Goal: Information Seeking & Learning: Learn about a topic

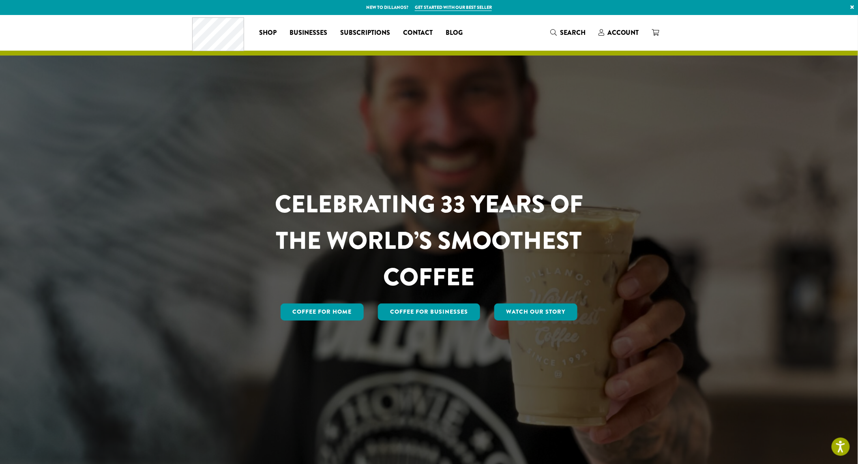
click at [452, 31] on span "Blog" at bounding box center [453, 33] width 17 height 10
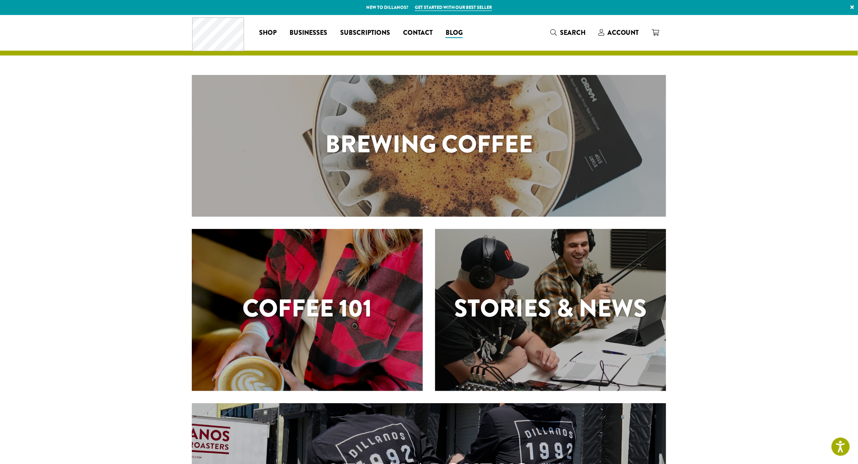
click at [419, 171] on div "Brewing Coffee" at bounding box center [429, 146] width 474 height 142
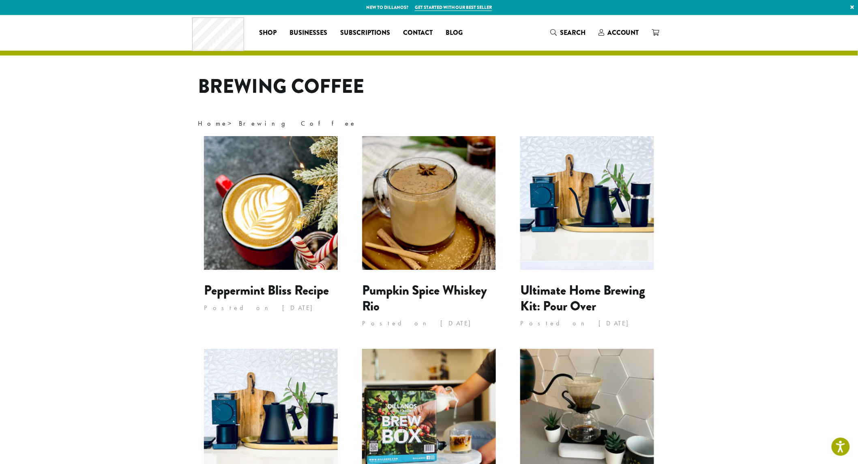
click at [578, 182] on img at bounding box center [587, 203] width 134 height 134
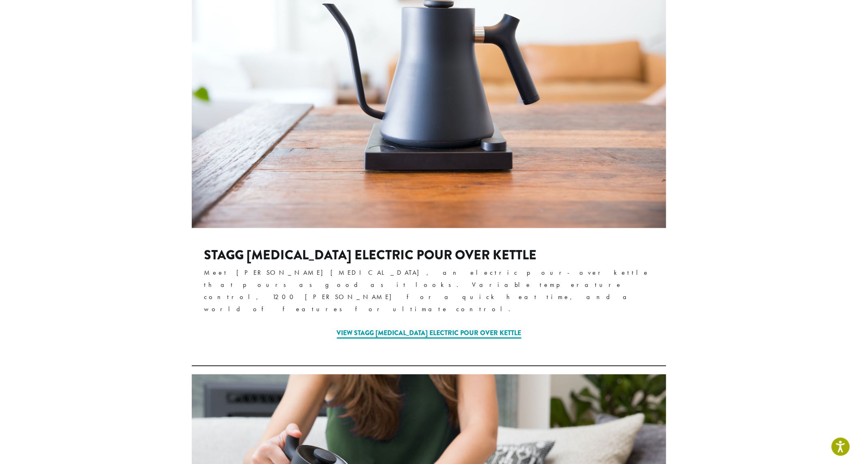
scroll to position [1396, 0]
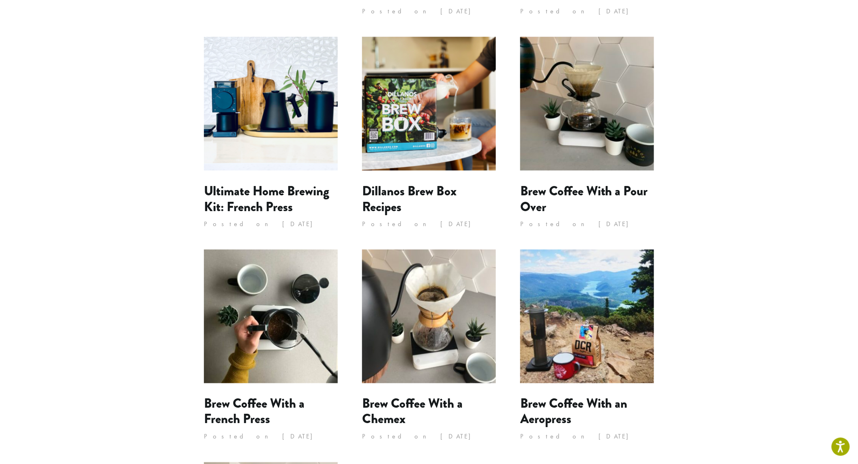
scroll to position [311, 0]
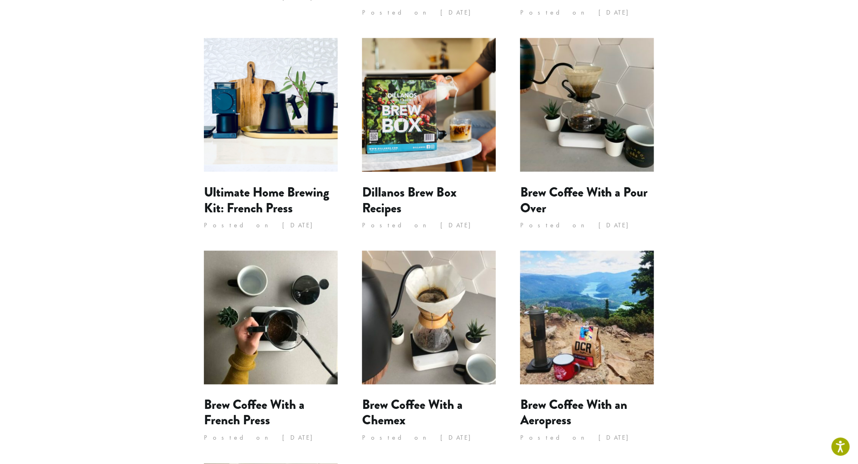
click at [589, 88] on img at bounding box center [587, 105] width 134 height 134
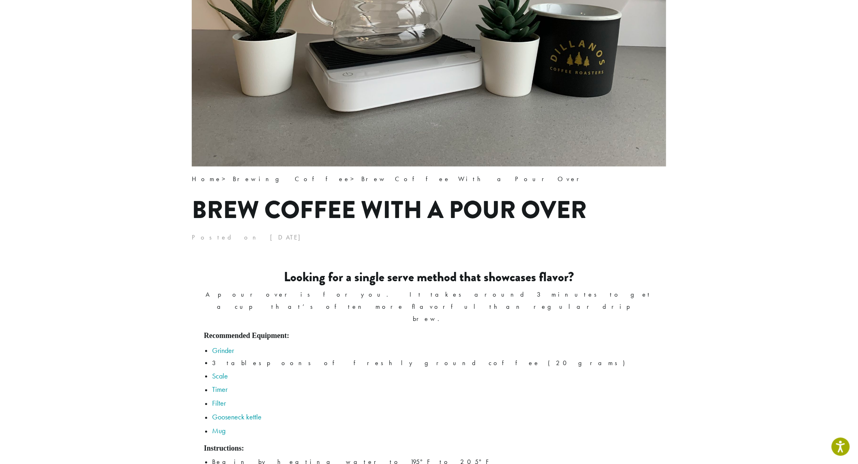
scroll to position [315, 0]
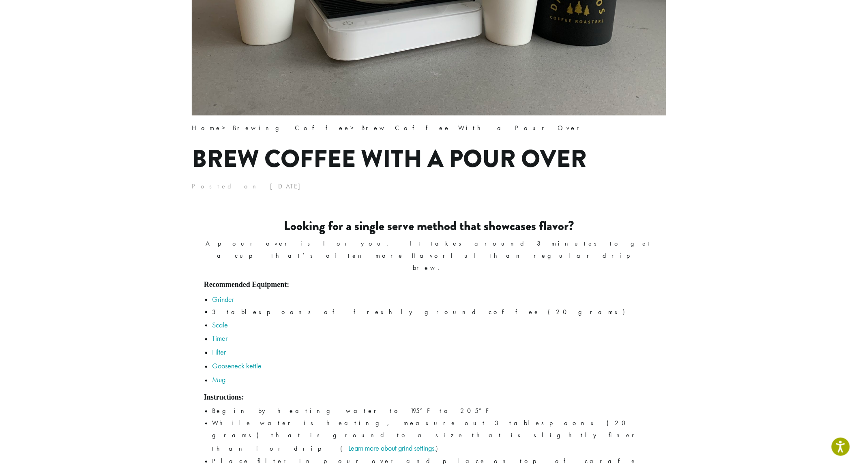
click at [241, 362] on link "Gooseneck kettle" at bounding box center [236, 366] width 49 height 9
click at [228, 295] on link "Grinder" at bounding box center [223, 299] width 22 height 9
click at [218, 375] on link "Mug" at bounding box center [218, 379] width 13 height 9
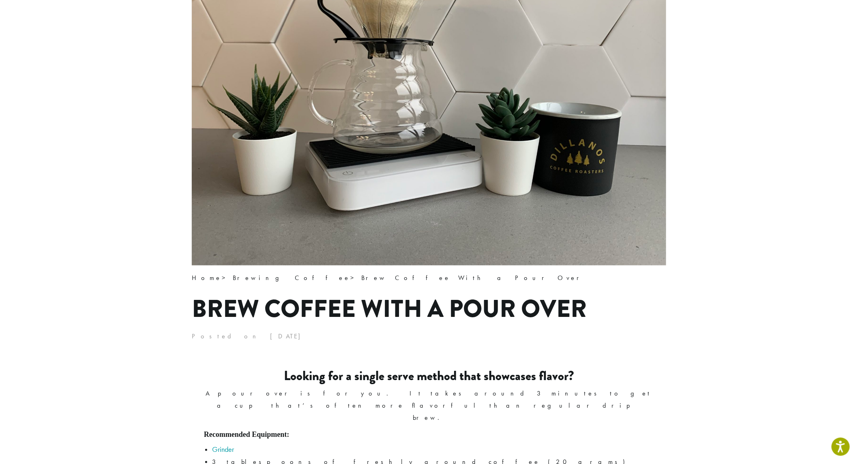
scroll to position [90, 0]
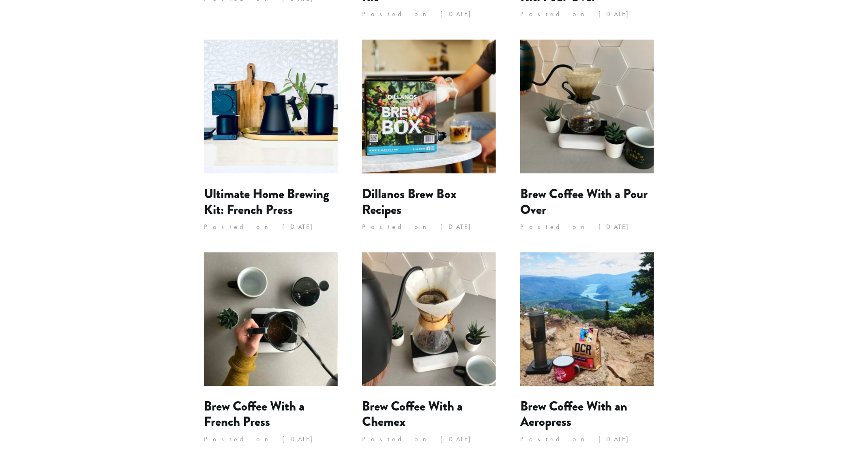
scroll to position [309, 0]
click at [448, 344] on img at bounding box center [429, 320] width 134 height 134
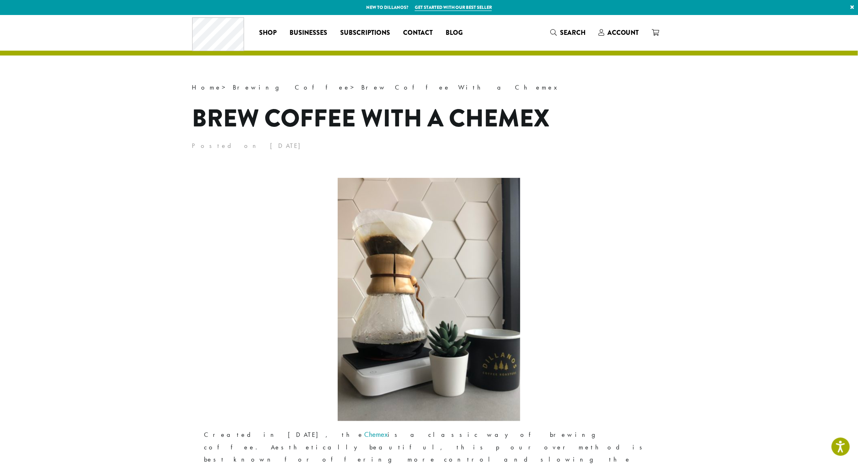
scroll to position [180, 0]
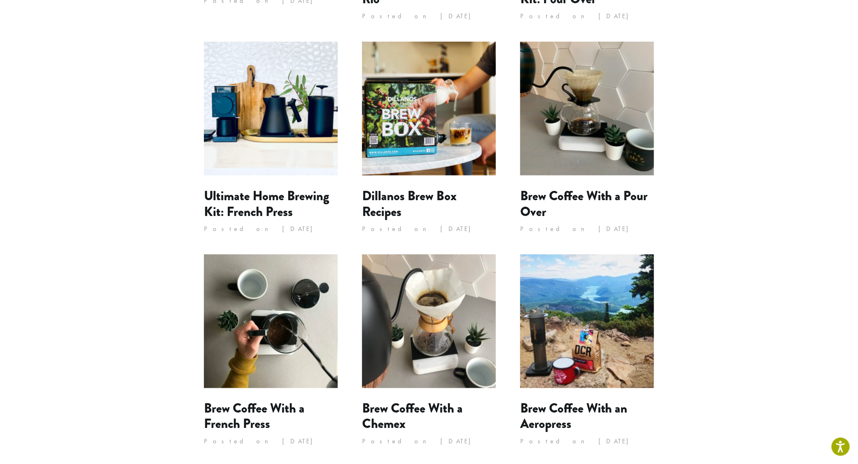
click at [265, 321] on img at bounding box center [271, 322] width 134 height 134
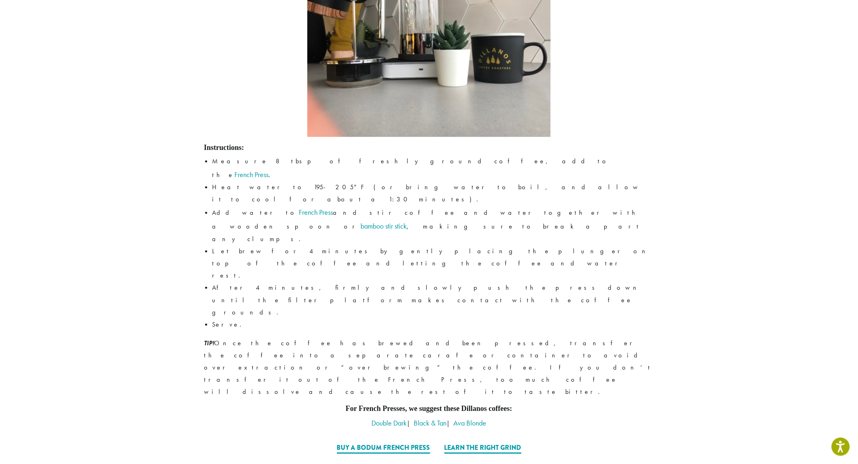
scroll to position [225, 0]
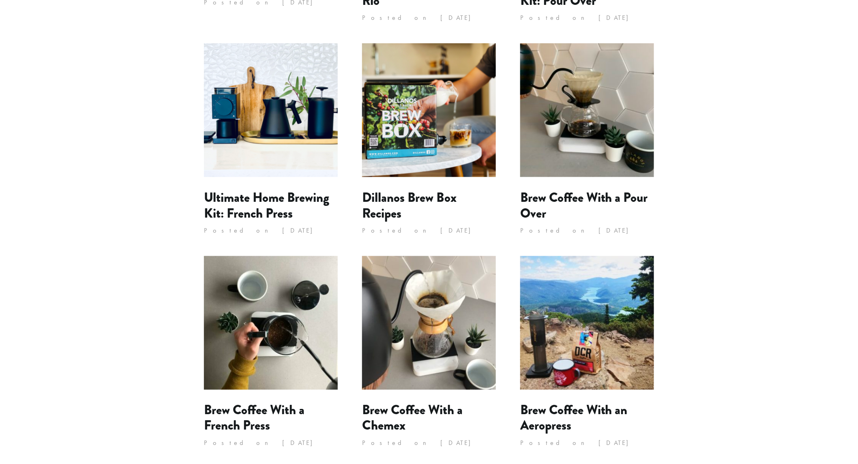
scroll to position [306, 0]
click at [612, 159] on img at bounding box center [587, 110] width 134 height 134
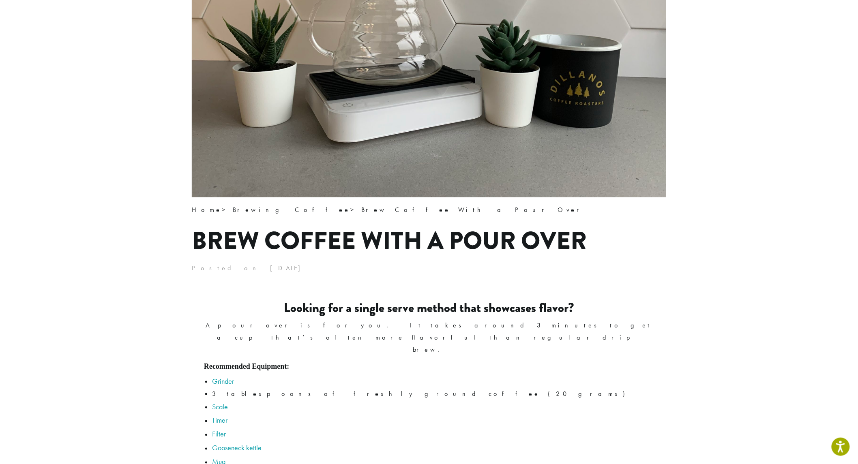
scroll to position [270, 0]
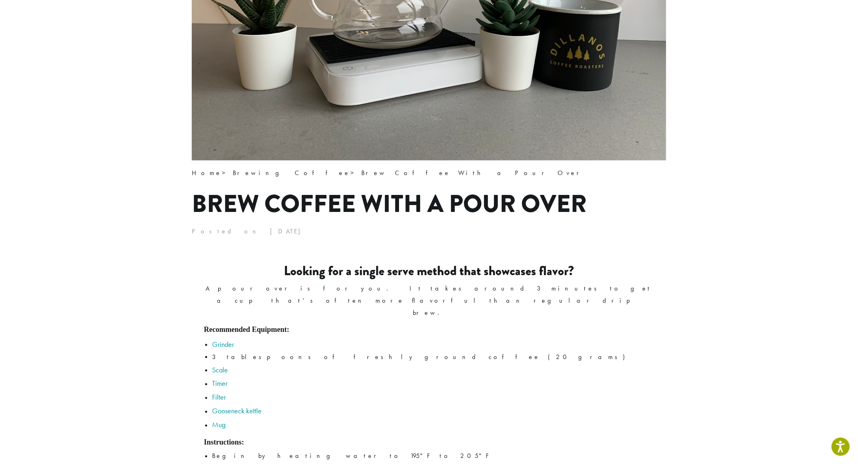
click at [224, 340] on link "Grinder" at bounding box center [223, 344] width 22 height 9
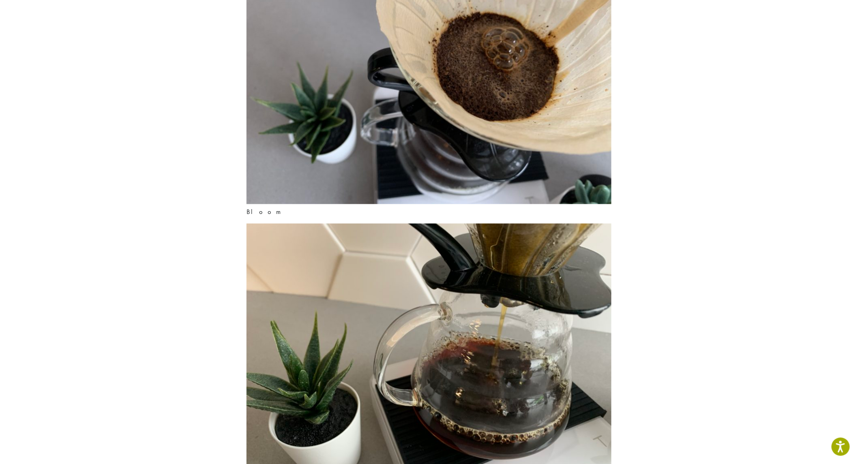
scroll to position [1820, 0]
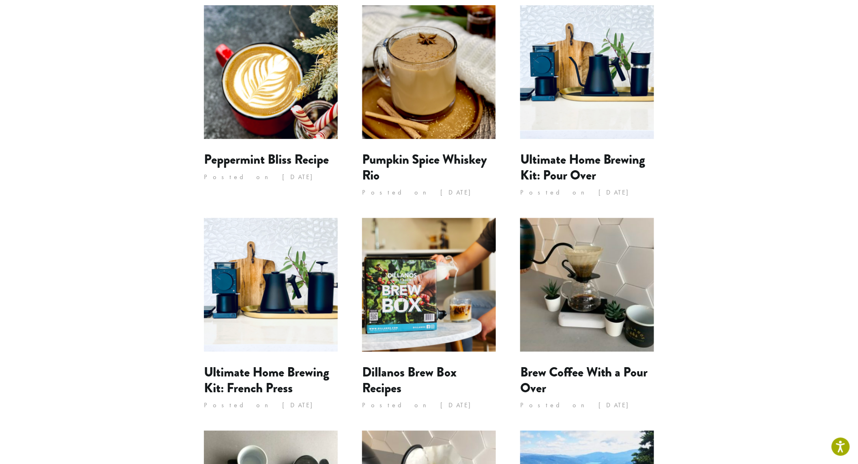
scroll to position [86, 0]
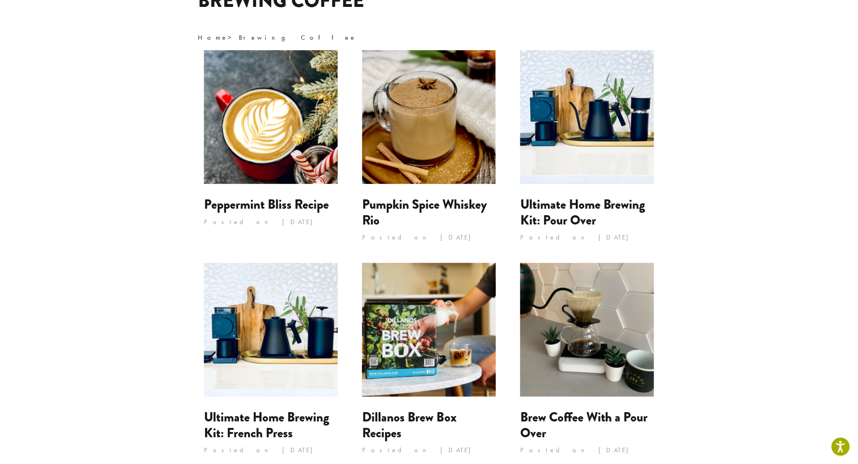
click at [285, 342] on img at bounding box center [271, 330] width 134 height 134
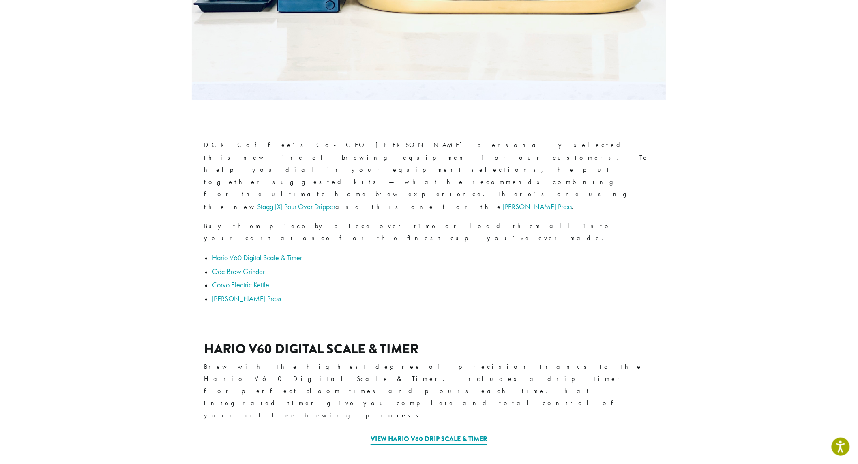
scroll to position [220, 0]
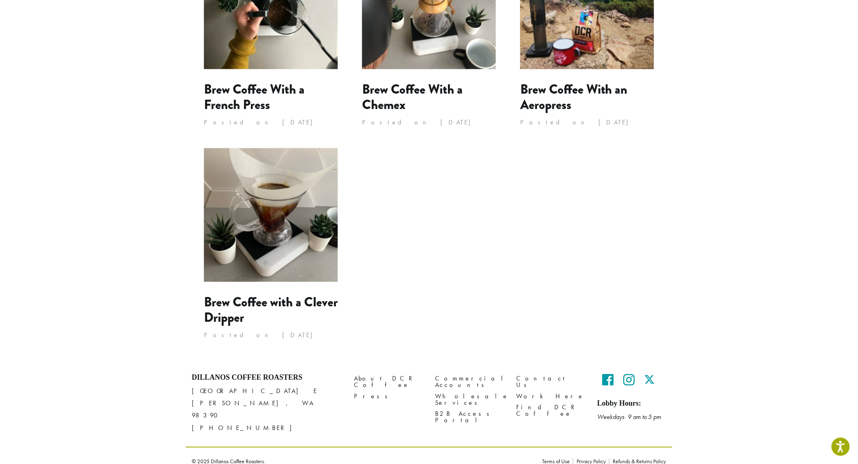
scroll to position [491, 0]
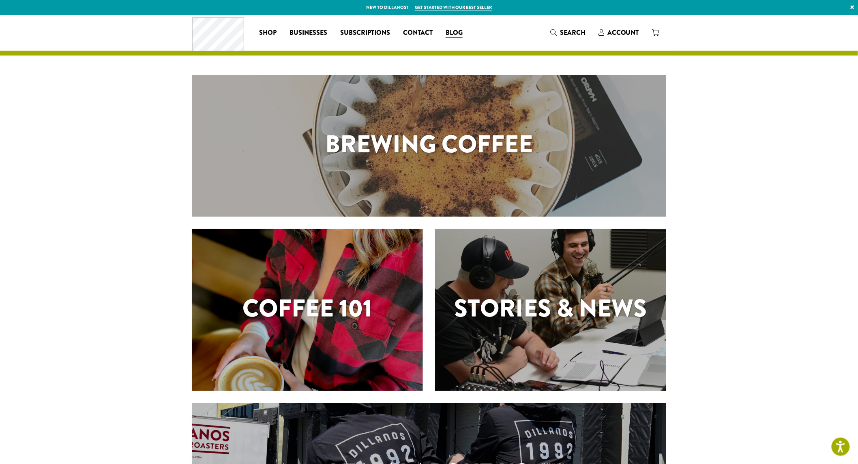
click at [347, 286] on div "Coffee 101" at bounding box center [307, 310] width 231 height 162
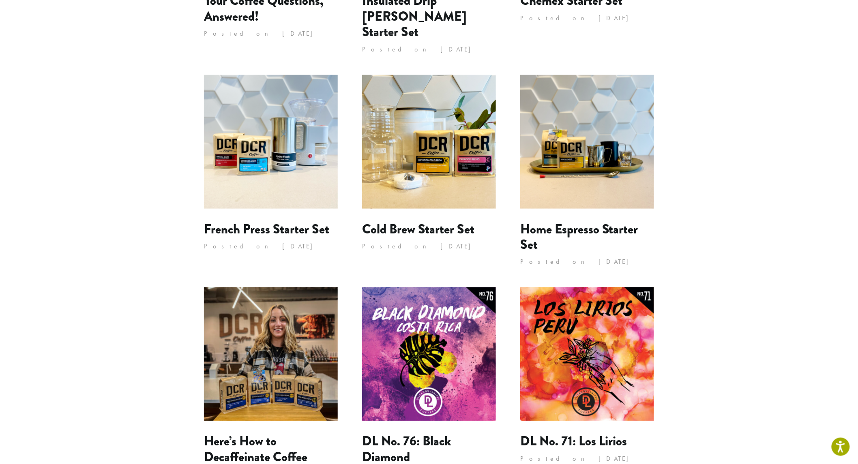
scroll to position [225, 0]
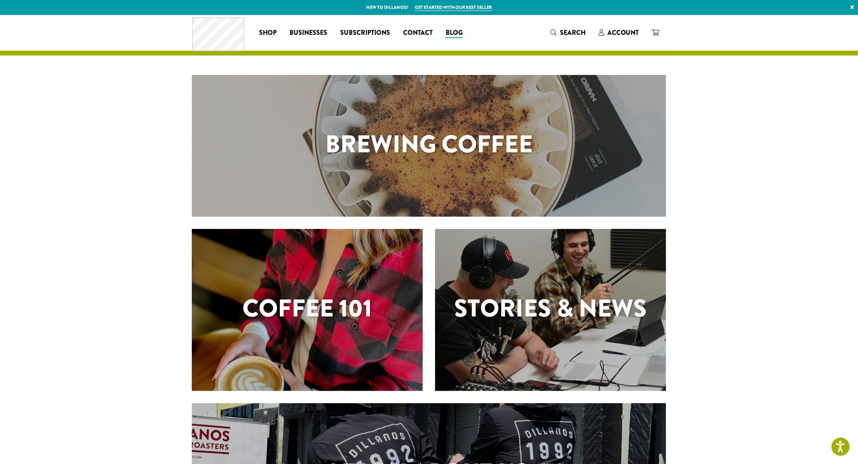
click at [443, 139] on h1 "Brewing Coffee" at bounding box center [429, 144] width 474 height 36
drag, startPoint x: 312, startPoint y: 310, endPoint x: 325, endPoint y: 304, distance: 14.5
click at [312, 309] on h1 "Coffee 101" at bounding box center [307, 308] width 231 height 36
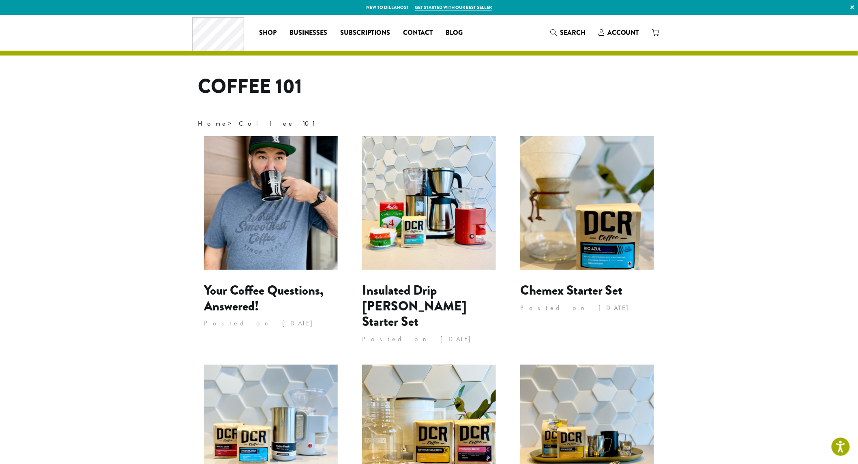
click at [288, 192] on img at bounding box center [271, 203] width 134 height 134
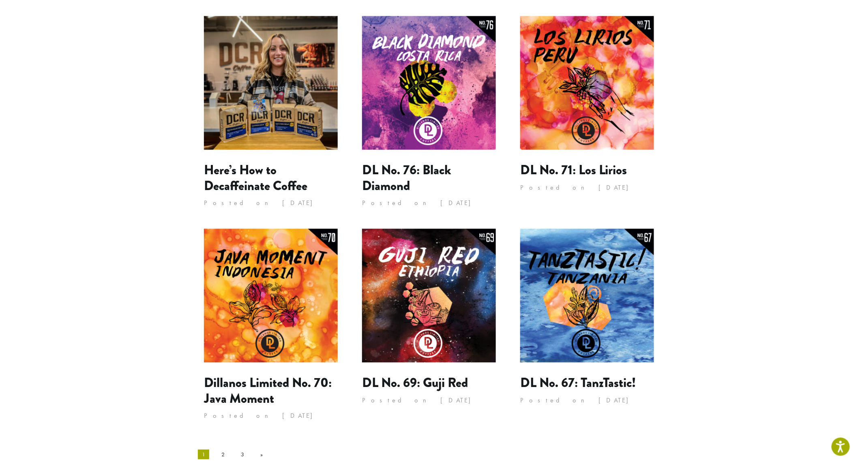
scroll to position [653, 0]
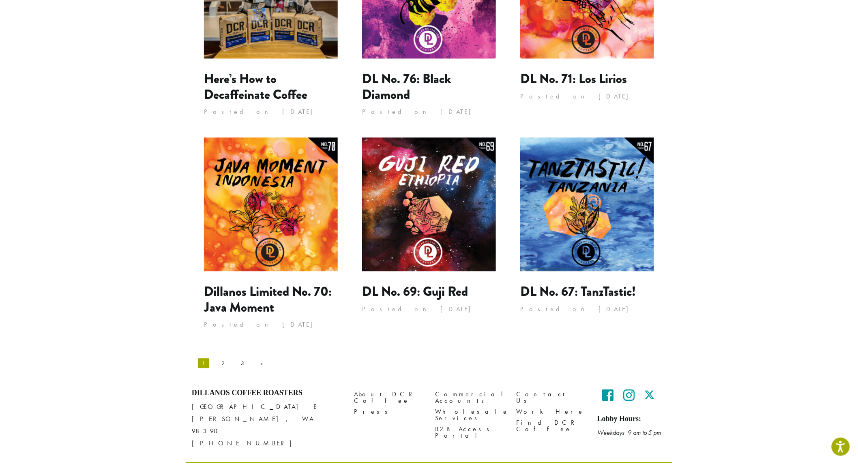
click at [217, 357] on link "2" at bounding box center [222, 363] width 11 height 13
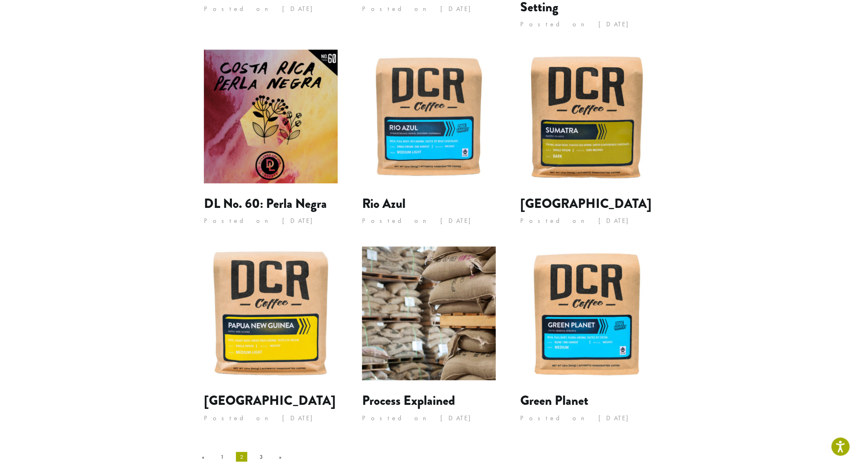
scroll to position [621, 0]
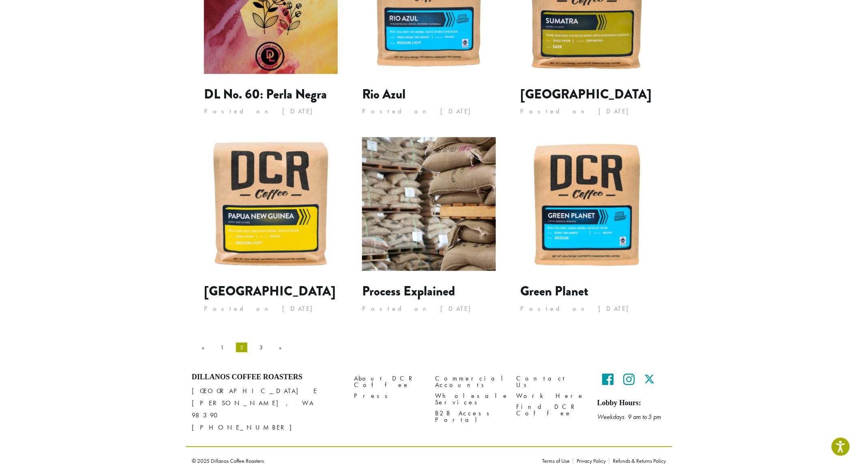
click at [216, 349] on link "1" at bounding box center [221, 347] width 11 height 13
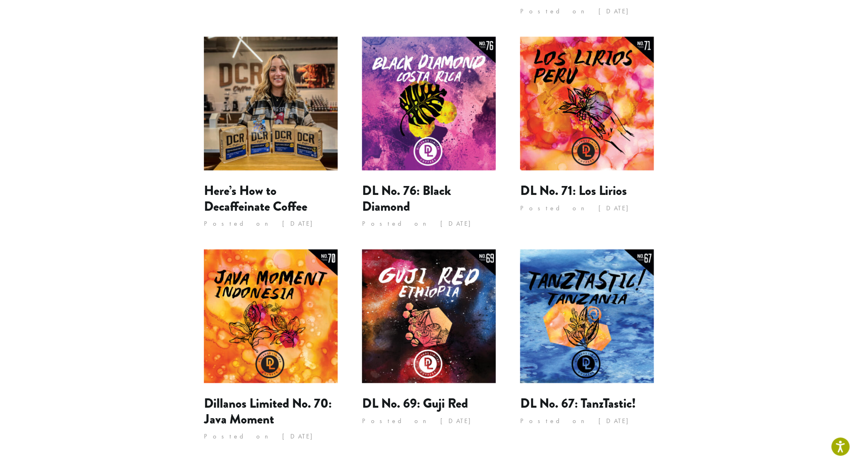
scroll to position [653, 0]
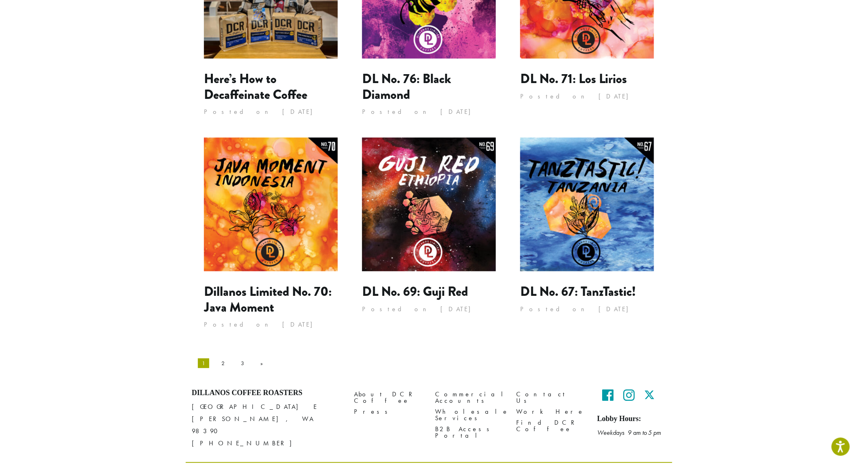
click at [217, 357] on link "2" at bounding box center [222, 363] width 11 height 13
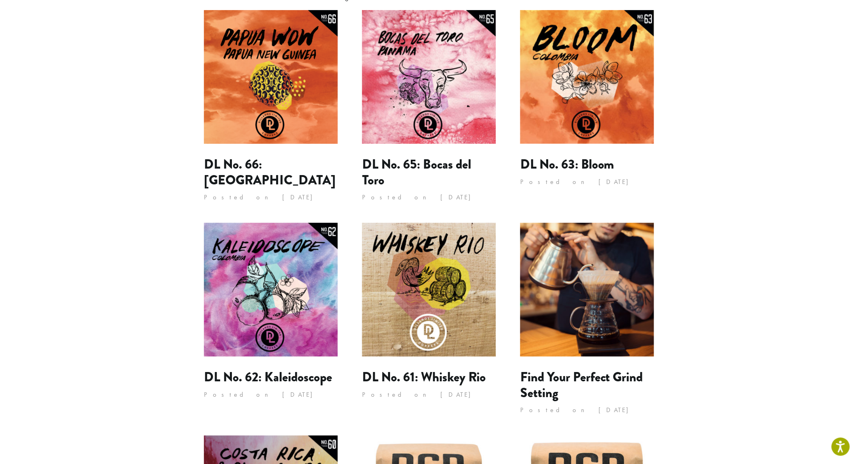
scroll to position [45, 0]
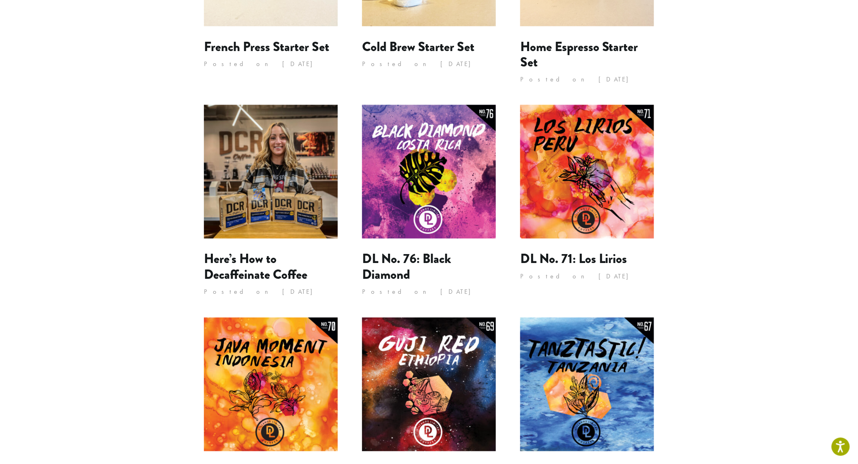
scroll to position [653, 0]
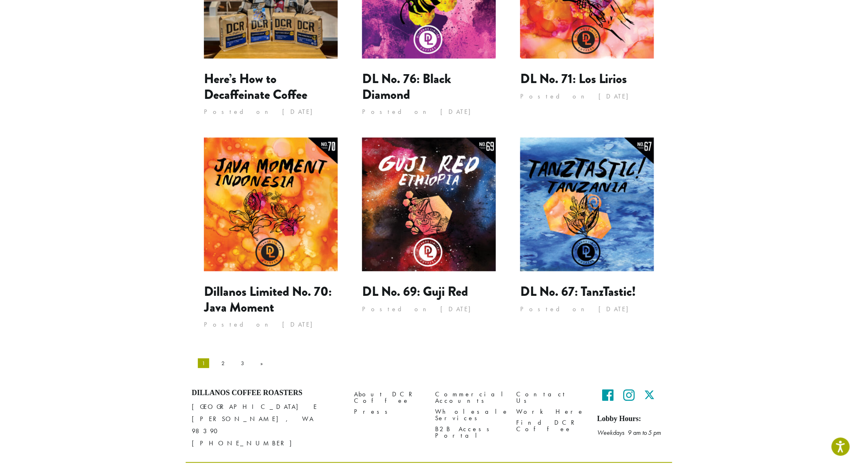
drag, startPoint x: 218, startPoint y: 349, endPoint x: 222, endPoint y: 346, distance: 5.5
click at [218, 357] on link "2" at bounding box center [222, 363] width 11 height 13
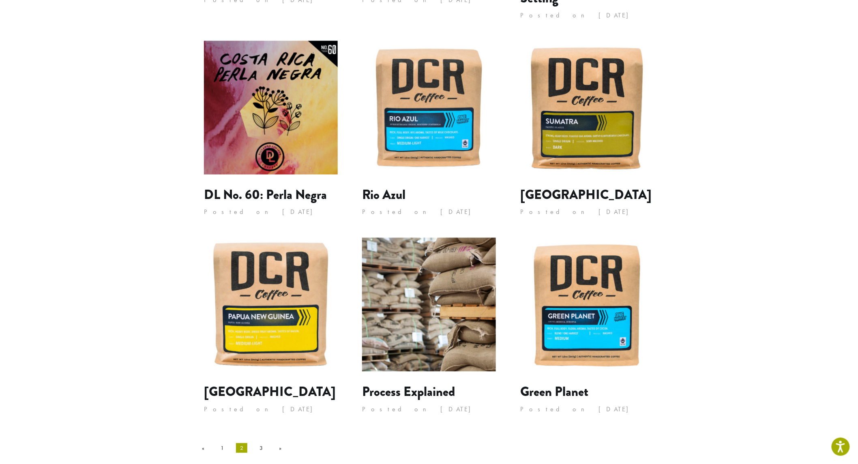
scroll to position [585, 0]
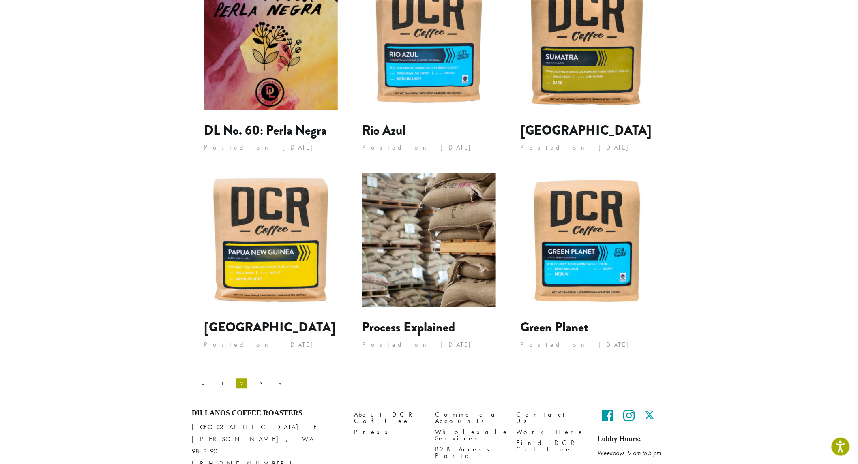
click at [255, 384] on link "3" at bounding box center [260, 383] width 11 height 13
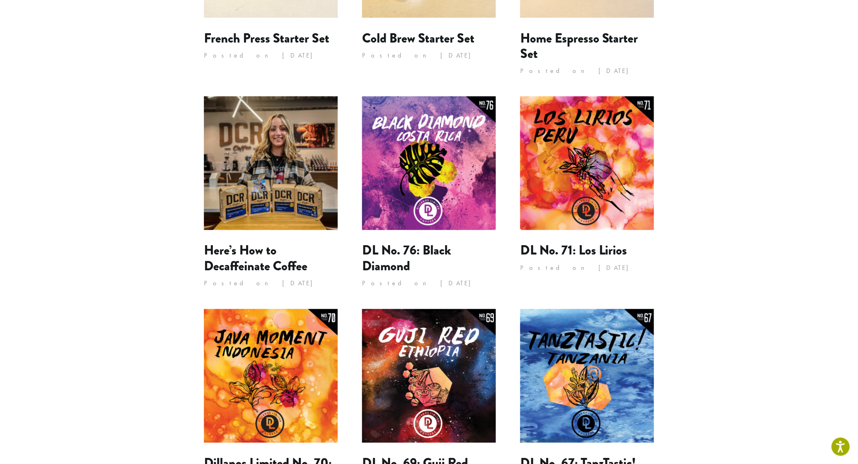
scroll to position [427, 0]
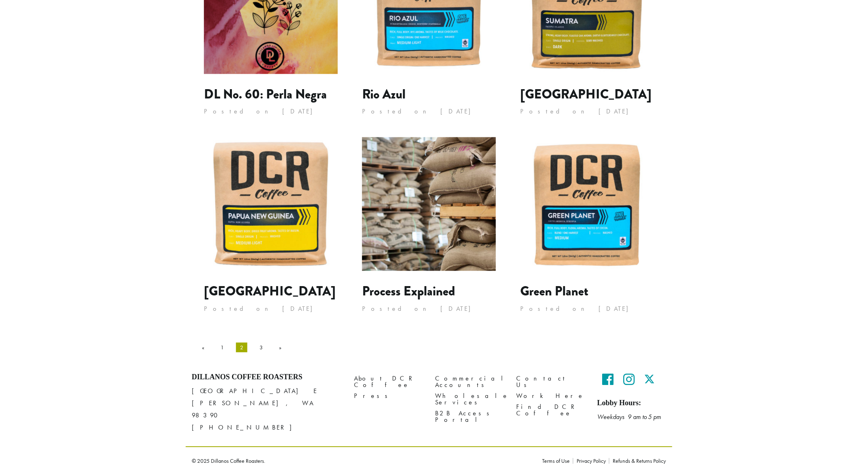
scroll to position [621, 0]
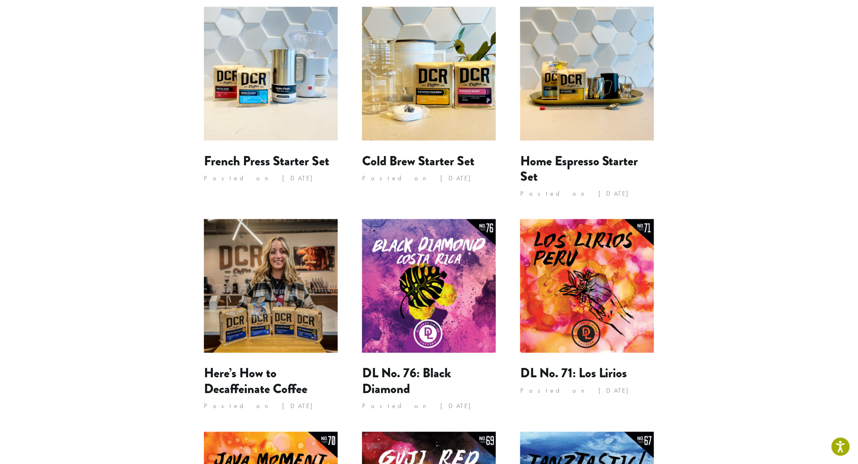
scroll to position [247, 0]
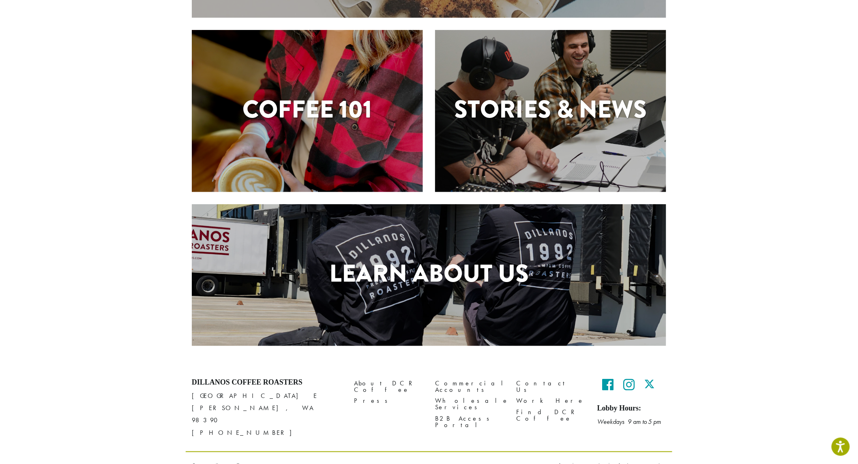
scroll to position [203, 0]
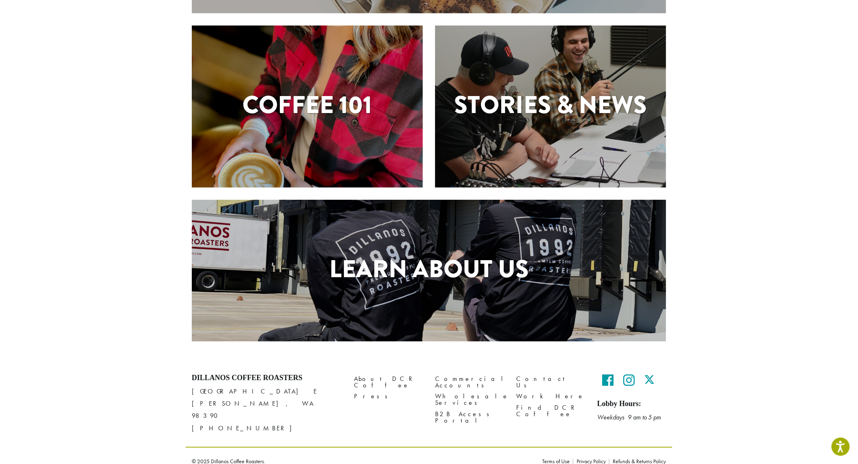
click at [476, 270] on h1 "Learn About Us" at bounding box center [429, 269] width 474 height 36
click at [505, 107] on h1 "Stories & News" at bounding box center [550, 105] width 231 height 36
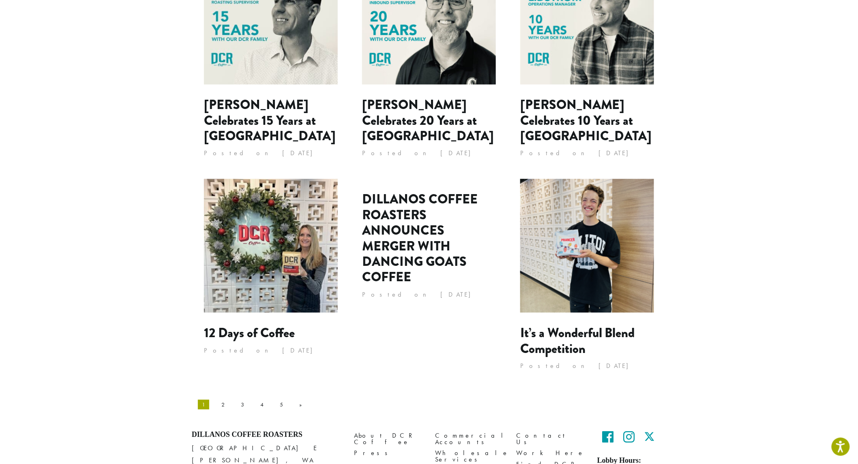
scroll to position [675, 0]
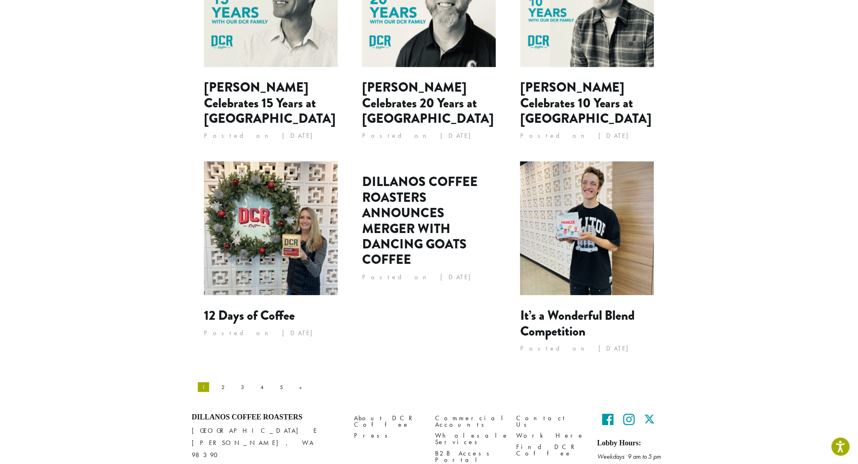
click at [217, 381] on link "2" at bounding box center [222, 387] width 11 height 13
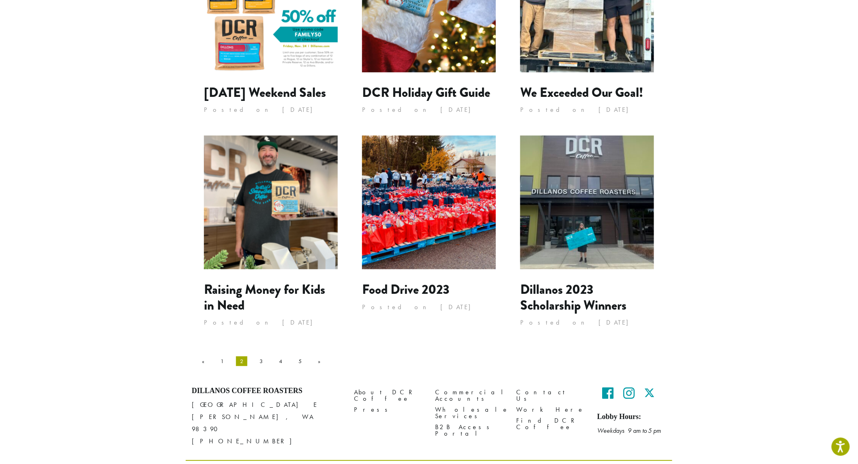
scroll to position [668, 0]
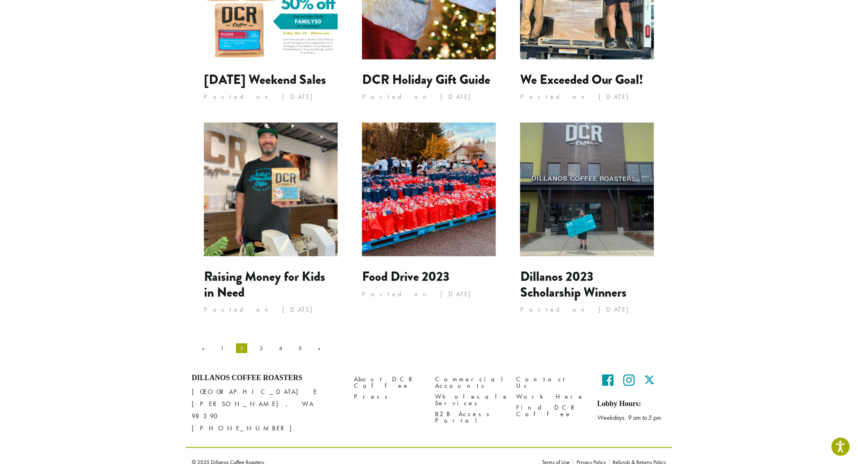
click at [255, 348] on link "3" at bounding box center [260, 348] width 11 height 13
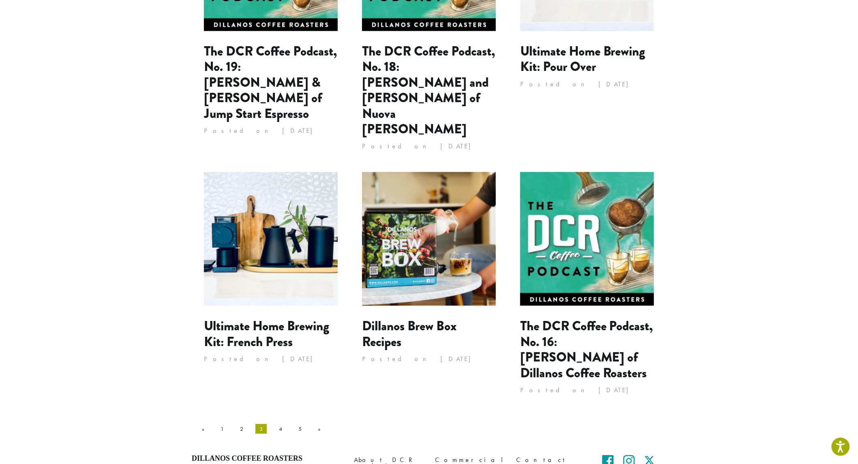
scroll to position [699, 0]
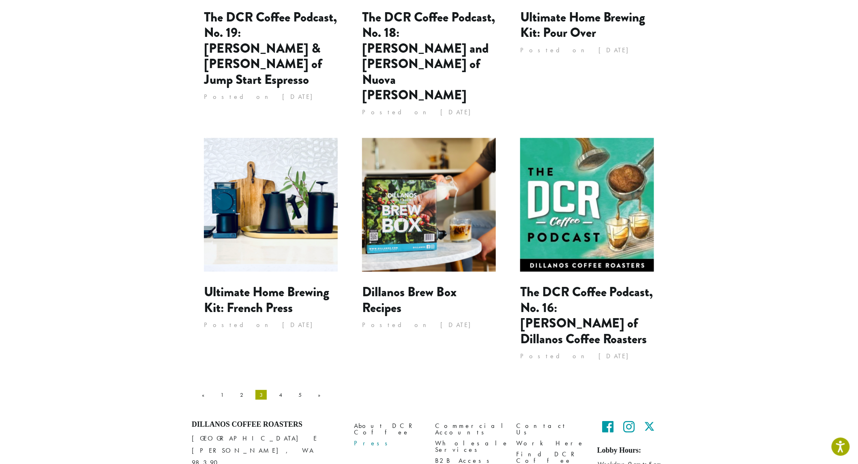
click at [364, 438] on link "Press" at bounding box center [388, 443] width 69 height 11
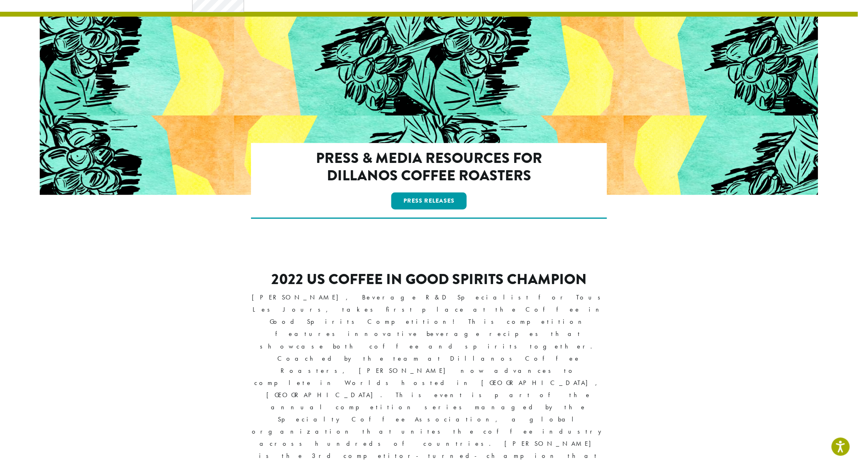
scroll to position [35, 0]
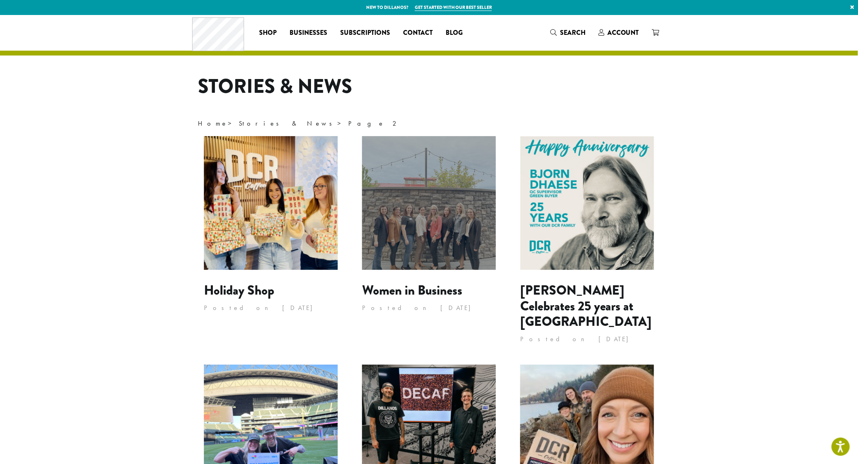
click at [453, 36] on span "Blog" at bounding box center [453, 33] width 17 height 10
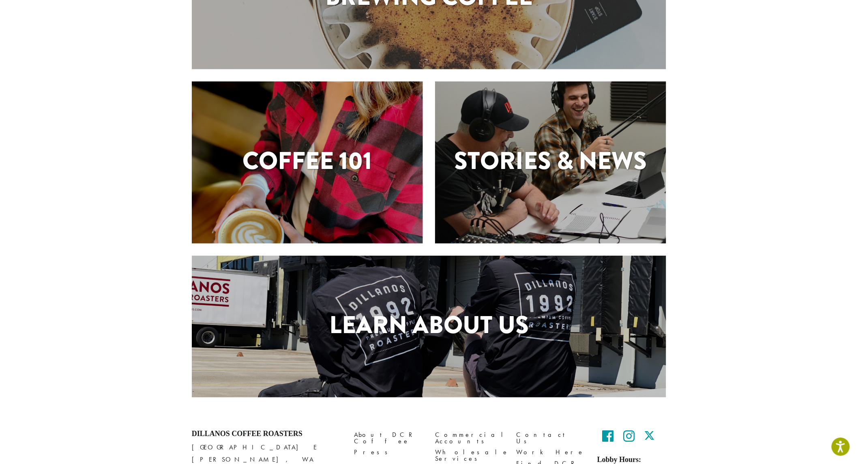
scroll to position [203, 0]
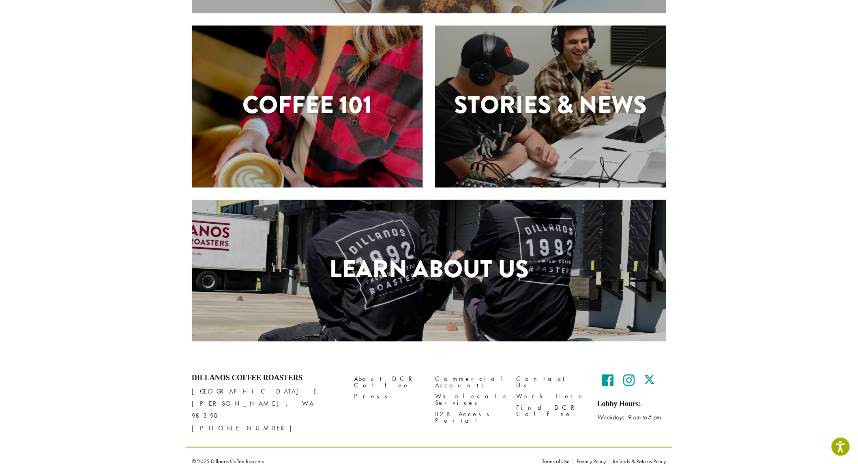
click at [428, 311] on div "Learn About Us" at bounding box center [429, 271] width 474 height 142
click at [568, 96] on h1 "Stories & News" at bounding box center [550, 105] width 231 height 36
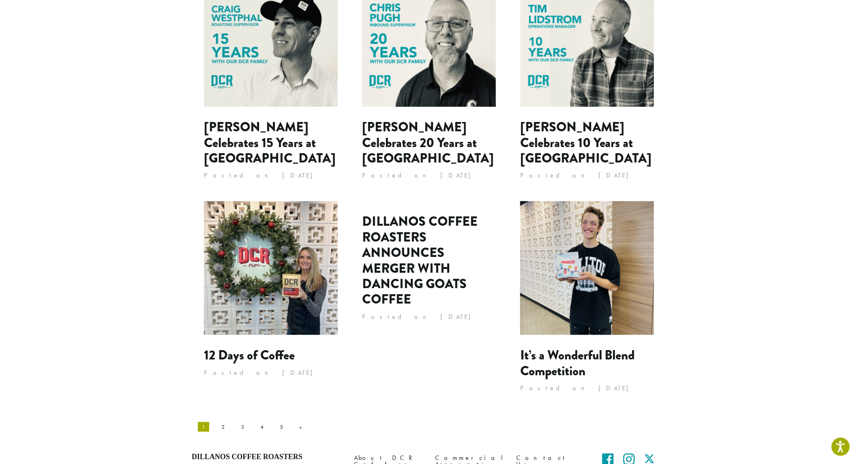
scroll to position [683, 0]
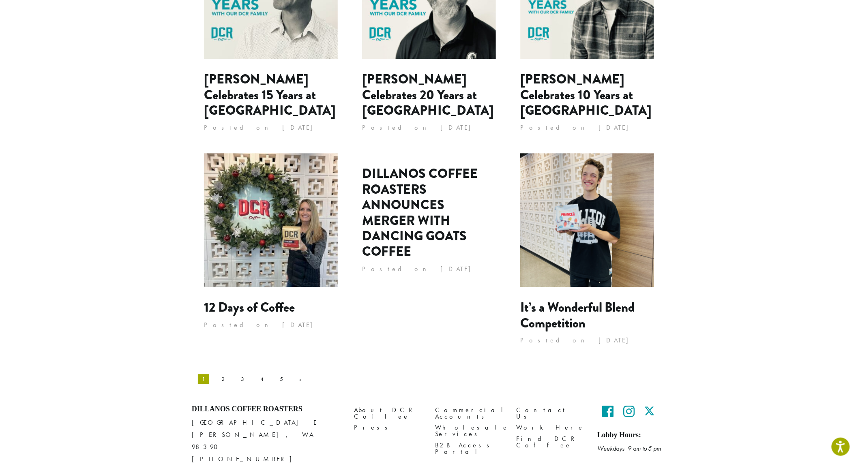
click at [217, 372] on link "2" at bounding box center [222, 378] width 11 height 13
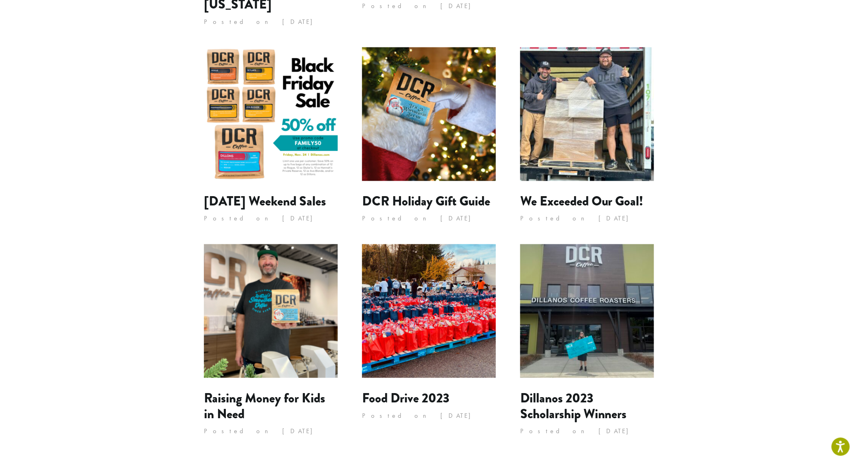
scroll to position [668, 0]
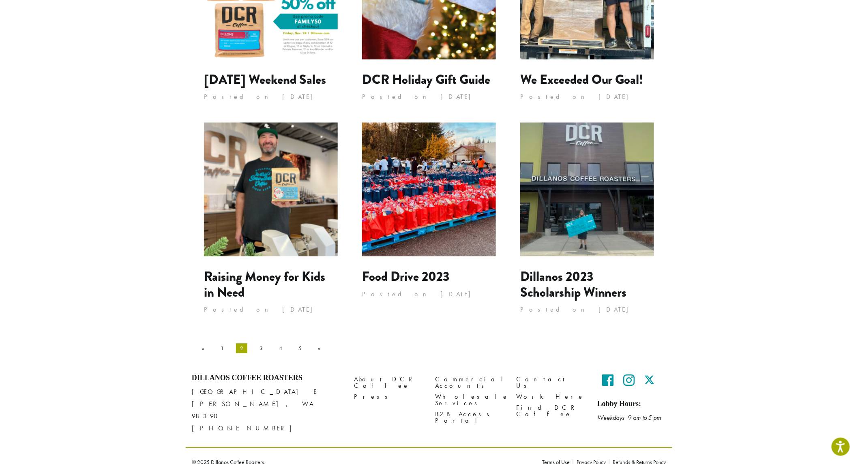
click at [255, 349] on link "3" at bounding box center [260, 348] width 11 height 13
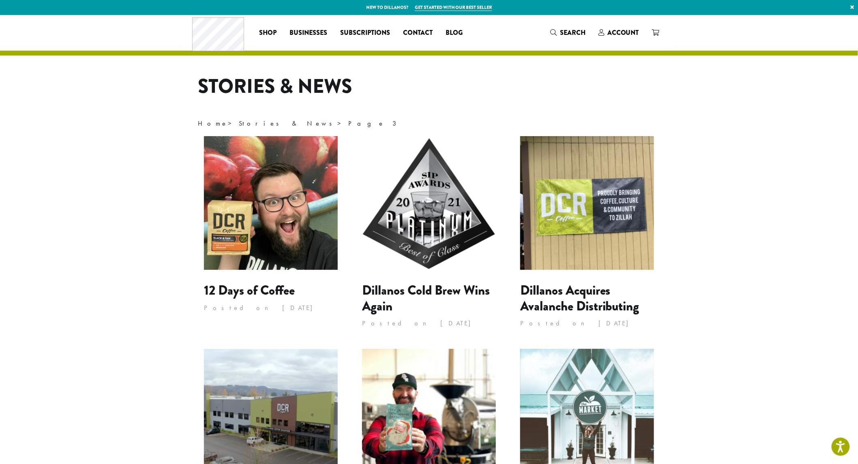
click at [432, 239] on img at bounding box center [429, 203] width 134 height 134
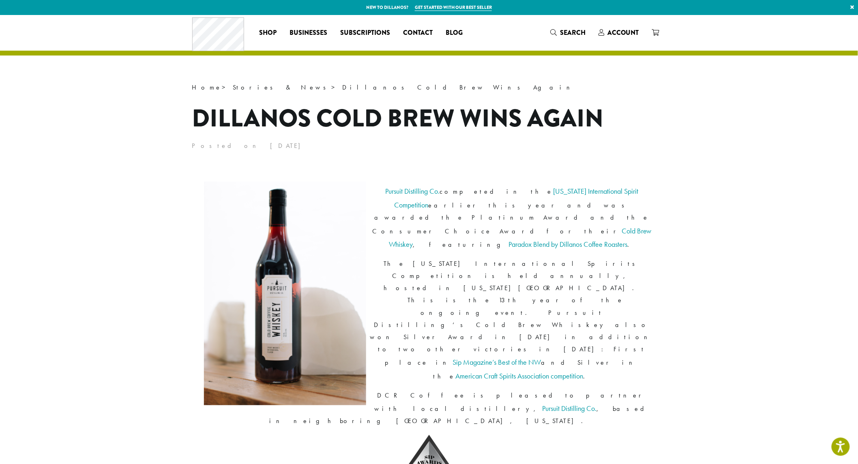
click at [503, 357] on link "Sip Magazine’s Best of the NW" at bounding box center [497, 361] width 88 height 9
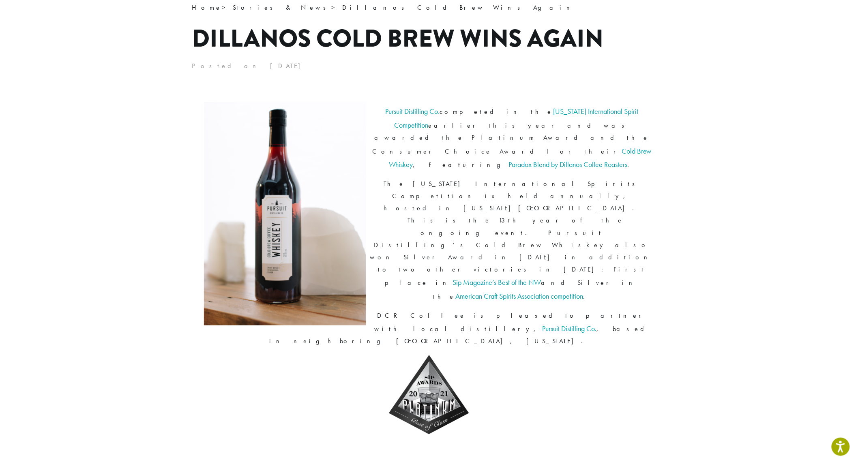
scroll to position [81, 0]
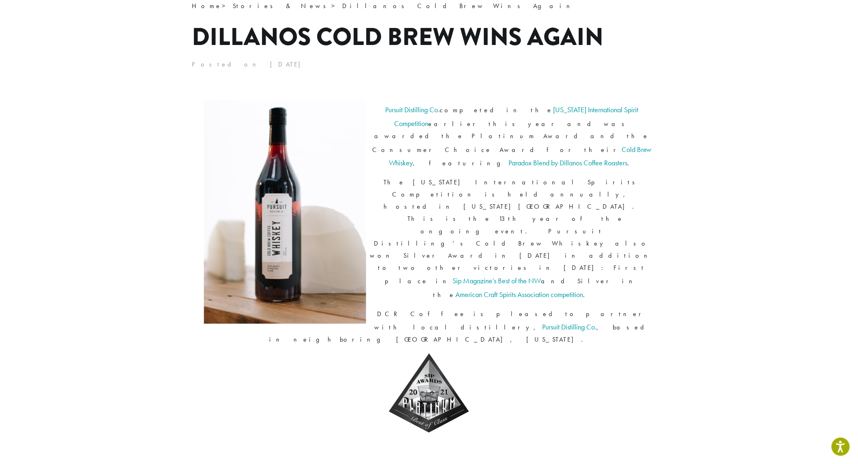
scroll to position [81, 0]
click at [583, 290] on link "American Craft Spirits Association competition" at bounding box center [519, 294] width 128 height 9
